Goal: Task Accomplishment & Management: Use online tool/utility

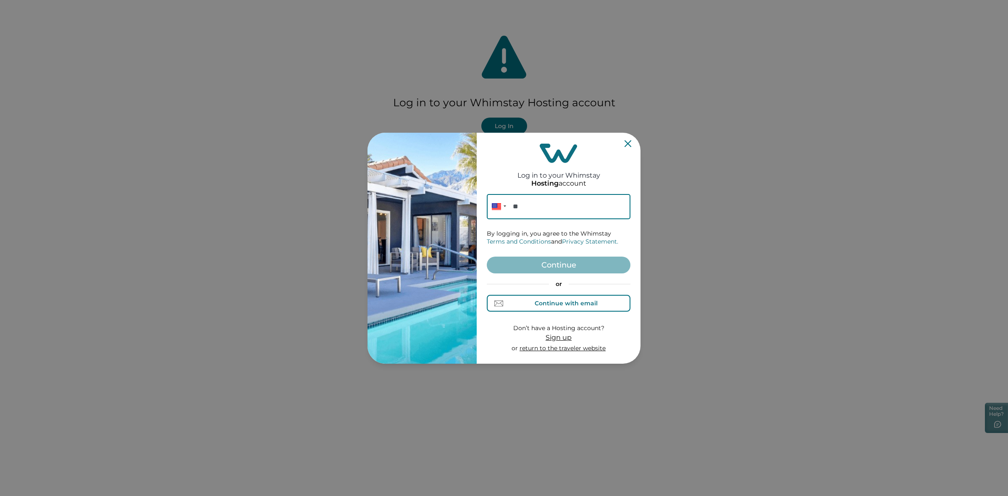
click at [573, 302] on div "Continue with email" at bounding box center [565, 303] width 63 height 7
click at [549, 211] on input at bounding box center [559, 206] width 144 height 25
paste input "[EMAIL_ADDRESS][DOMAIN_NAME]"
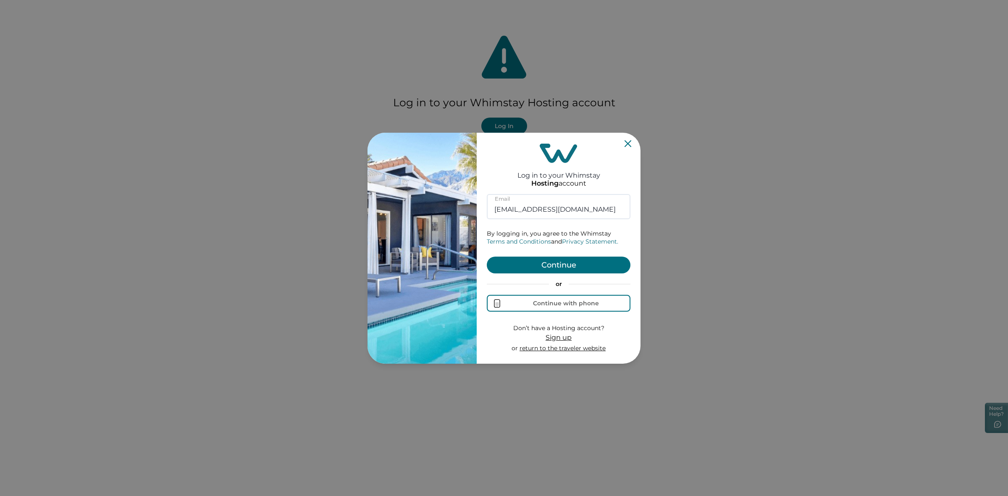
type input "[EMAIL_ADDRESS][DOMAIN_NAME]"
click at [541, 267] on button "Continue" at bounding box center [559, 264] width 144 height 17
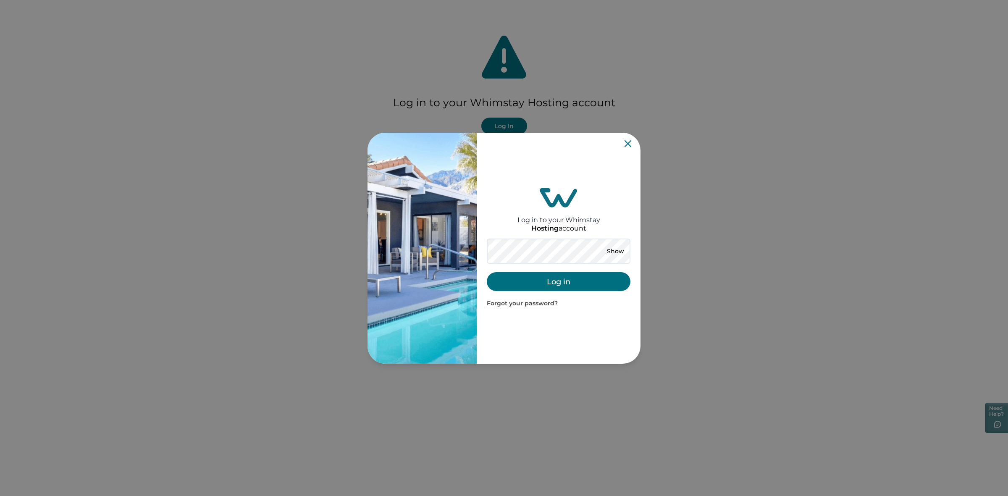
click at [563, 280] on button "Log in" at bounding box center [559, 281] width 144 height 19
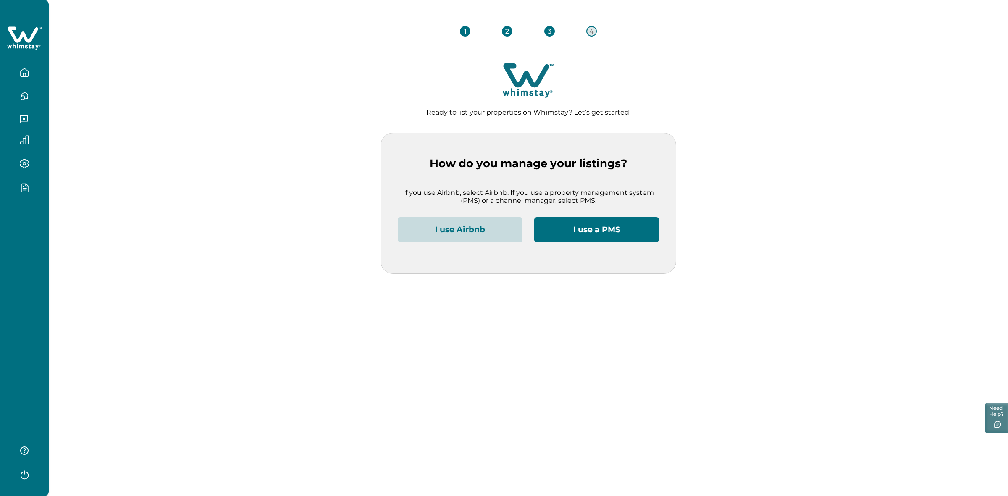
click at [456, 233] on button "I use Airbnb" at bounding box center [460, 229] width 125 height 25
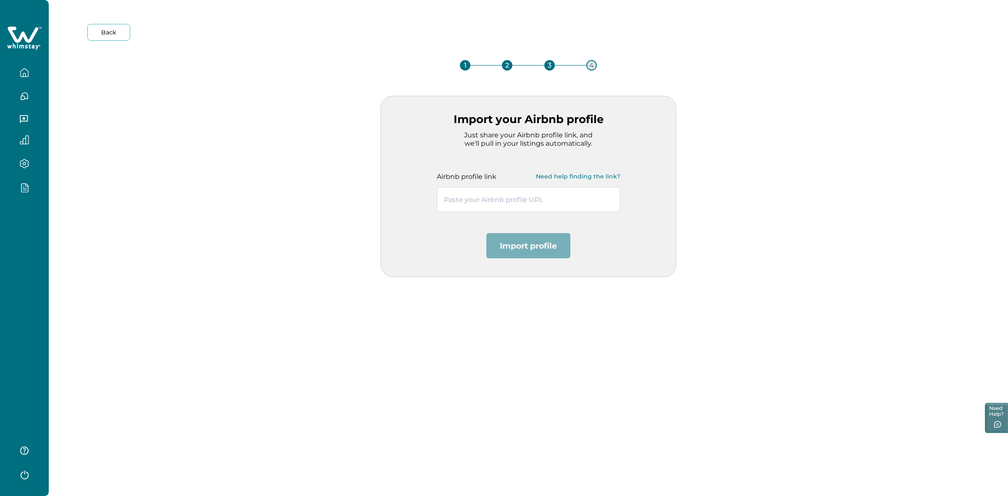
click at [457, 199] on input "text" at bounding box center [528, 199] width 183 height 25
paste input "[URL][DOMAIN_NAME]"
type input "[URL][DOMAIN_NAME]"
click at [526, 252] on button "Import profile" at bounding box center [528, 245] width 84 height 25
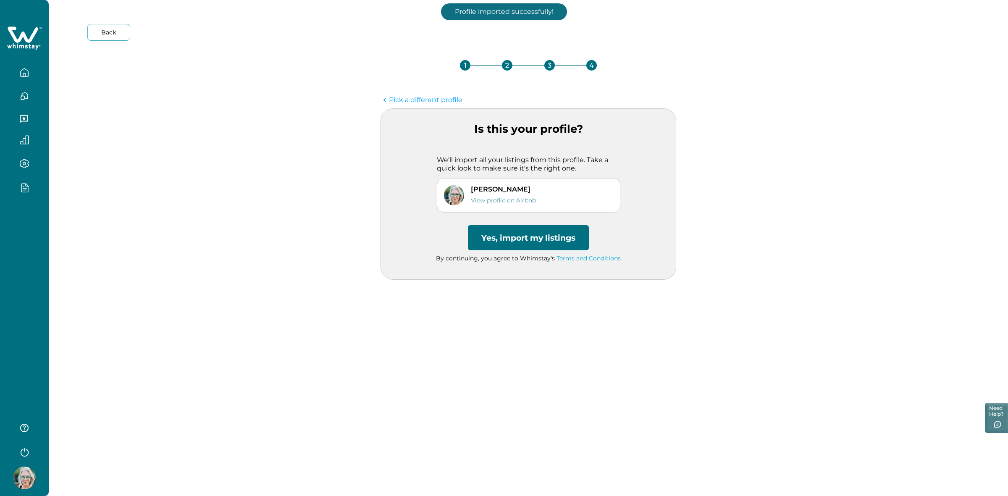
click at [510, 238] on button "Yes, import my listings" at bounding box center [528, 237] width 121 height 25
